Goal: Task Accomplishment & Management: Manage account settings

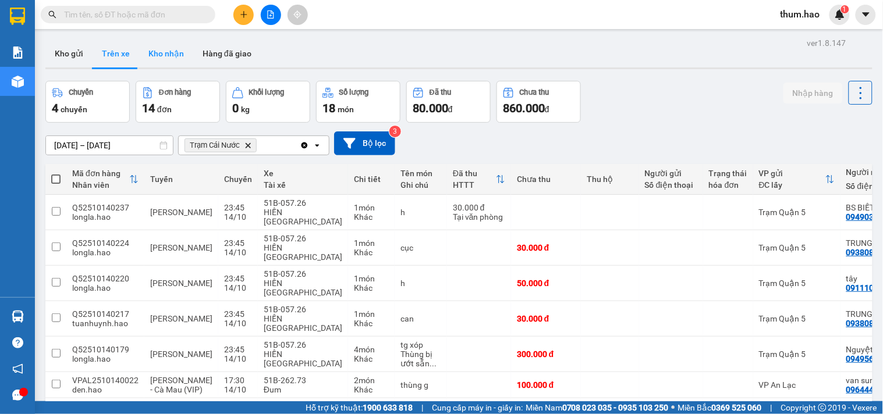
click at [164, 55] on button "Kho nhận" at bounding box center [166, 54] width 54 height 28
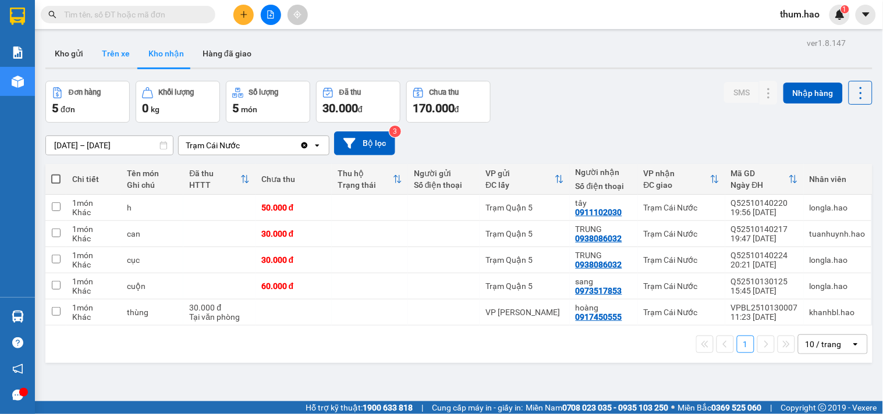
click at [118, 61] on button "Trên xe" at bounding box center [116, 54] width 47 height 28
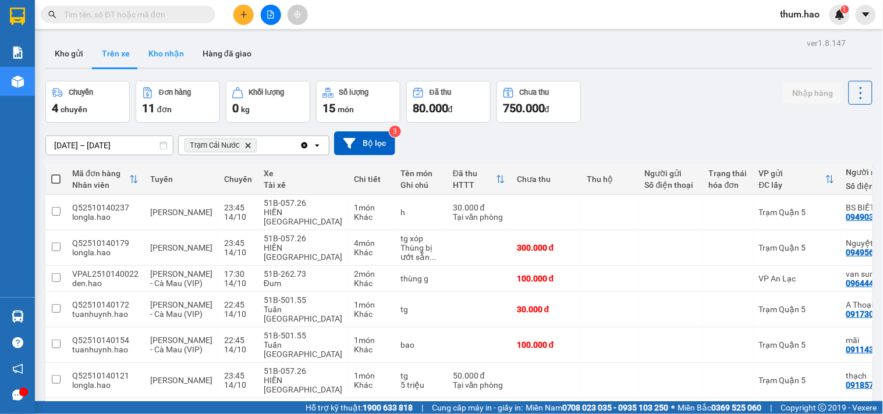
click at [168, 51] on button "Kho nhận" at bounding box center [166, 54] width 54 height 28
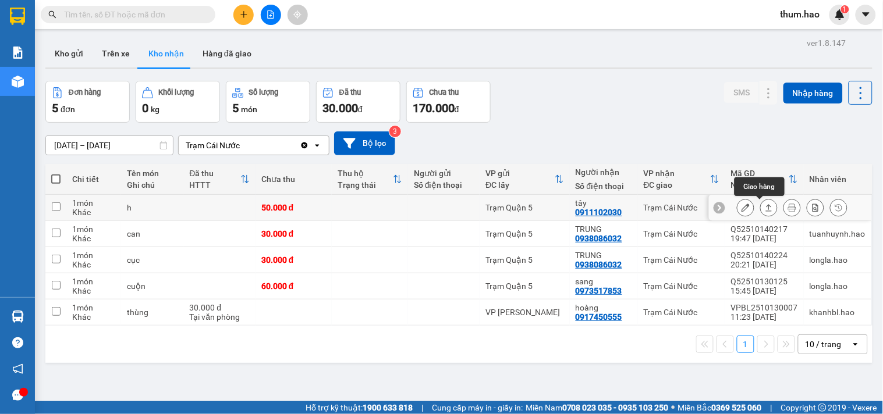
drag, startPoint x: 760, startPoint y: 208, endPoint x: 716, endPoint y: 211, distance: 43.8
click at [765, 208] on icon at bounding box center [769, 208] width 8 height 8
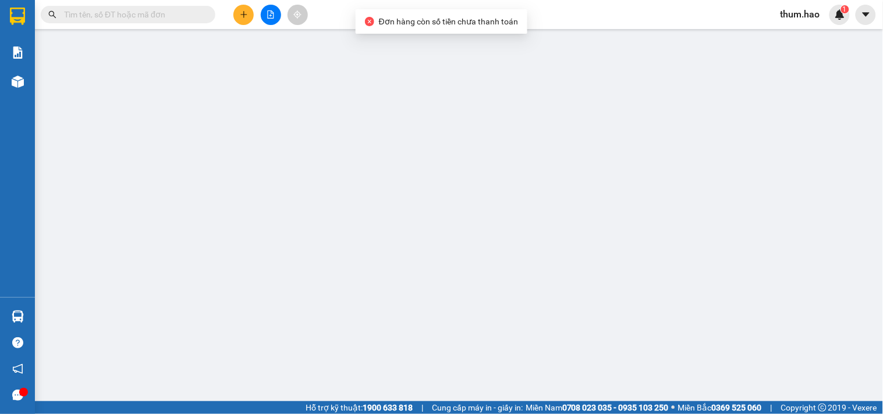
type input "0911102030"
type input "tây"
type input "50.000"
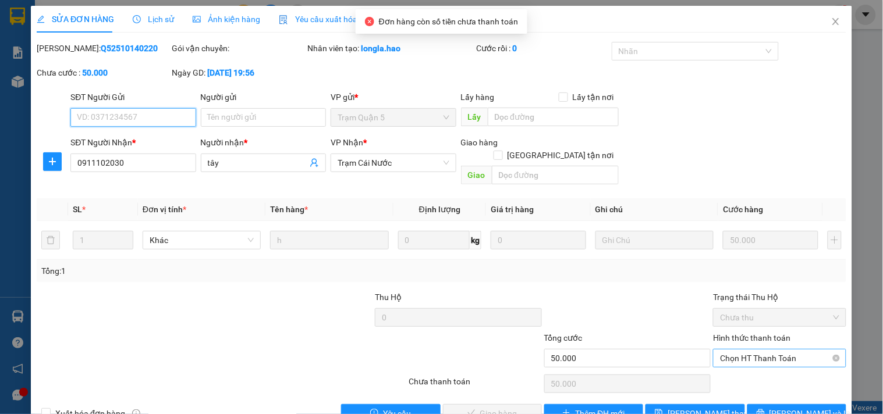
click at [749, 350] on span "Chọn HT Thanh Toán" at bounding box center [779, 358] width 119 height 17
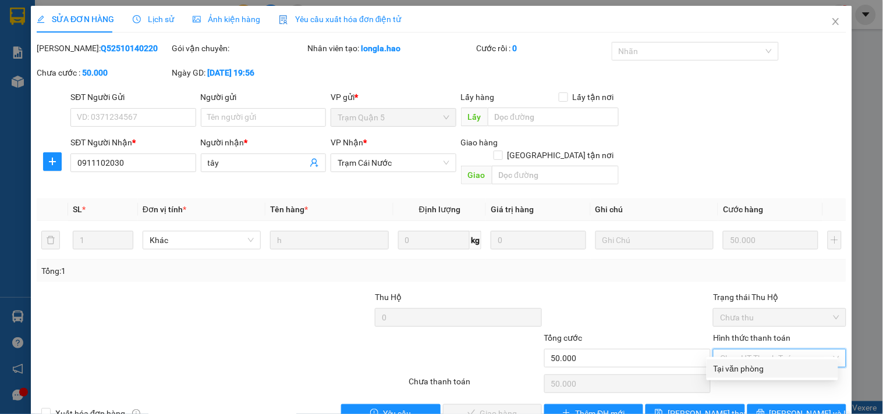
click at [741, 371] on div "Tại văn phòng" at bounding box center [773, 369] width 118 height 13
type input "0"
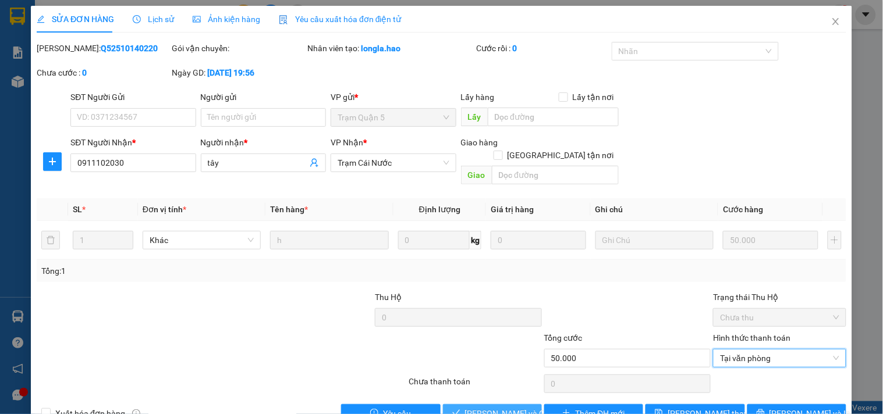
drag, startPoint x: 484, startPoint y: 400, endPoint x: 492, endPoint y: 399, distance: 8.2
click at [484, 407] on span "[PERSON_NAME] và Giao hàng" at bounding box center [521, 413] width 112 height 13
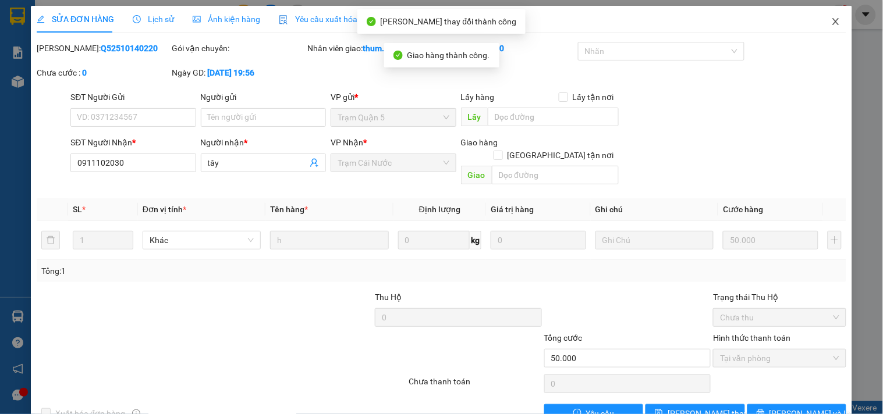
drag, startPoint x: 823, startPoint y: 18, endPoint x: 329, endPoint y: 0, distance: 494.0
click at [831, 18] on icon "close" at bounding box center [835, 21] width 9 height 9
